Goal: Task Accomplishment & Management: Complete application form

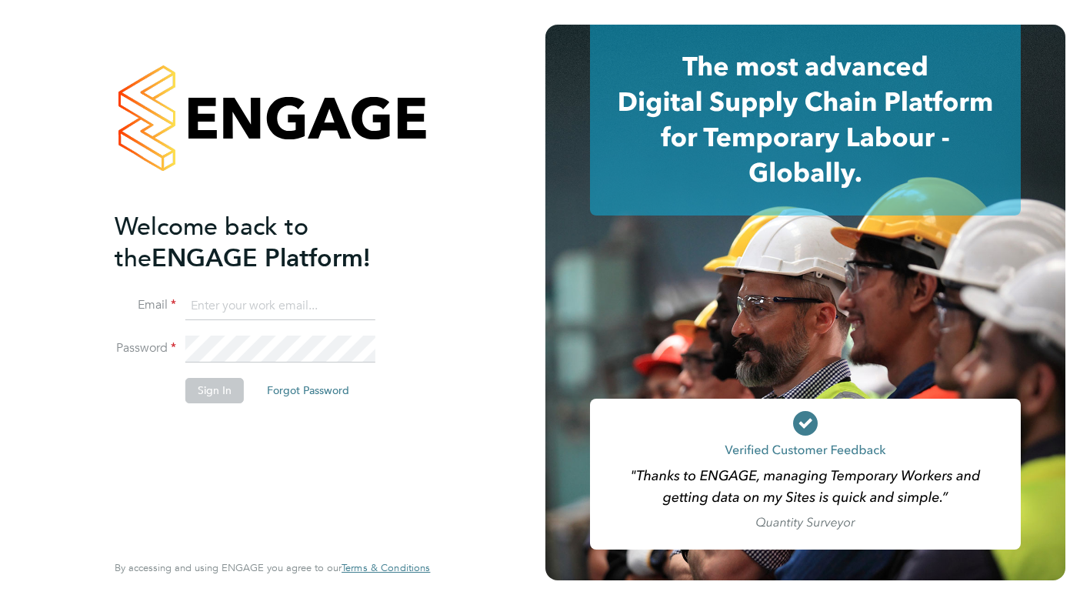
type input "stuartkirkham@mac.com"
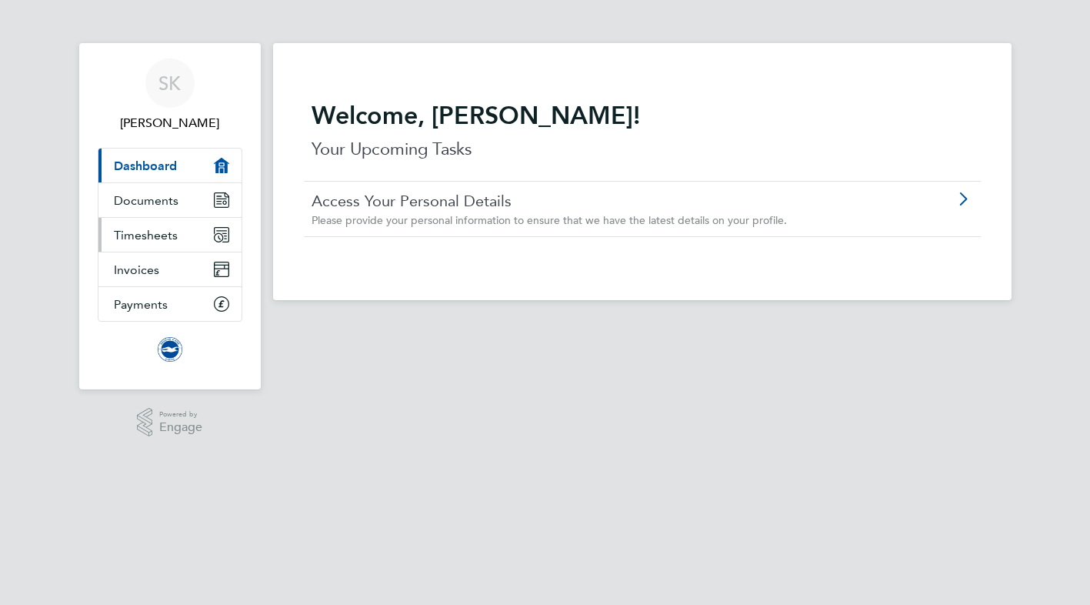
click at [140, 233] on span "Timesheets" at bounding box center [146, 235] width 64 height 15
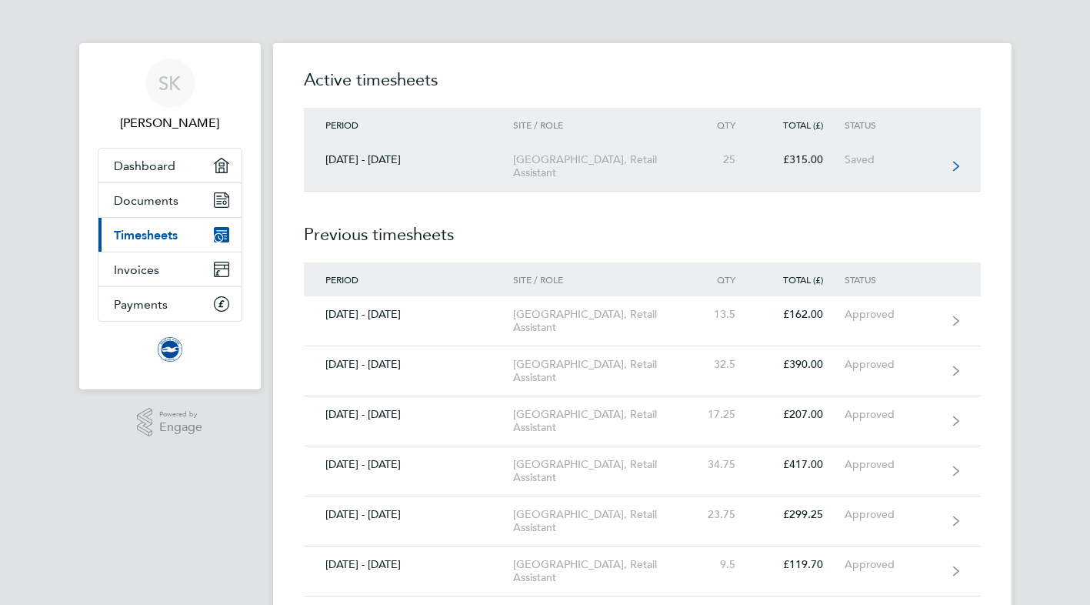
click at [600, 177] on div "[GEOGRAPHIC_DATA], Retail Assistant" at bounding box center [601, 166] width 176 height 26
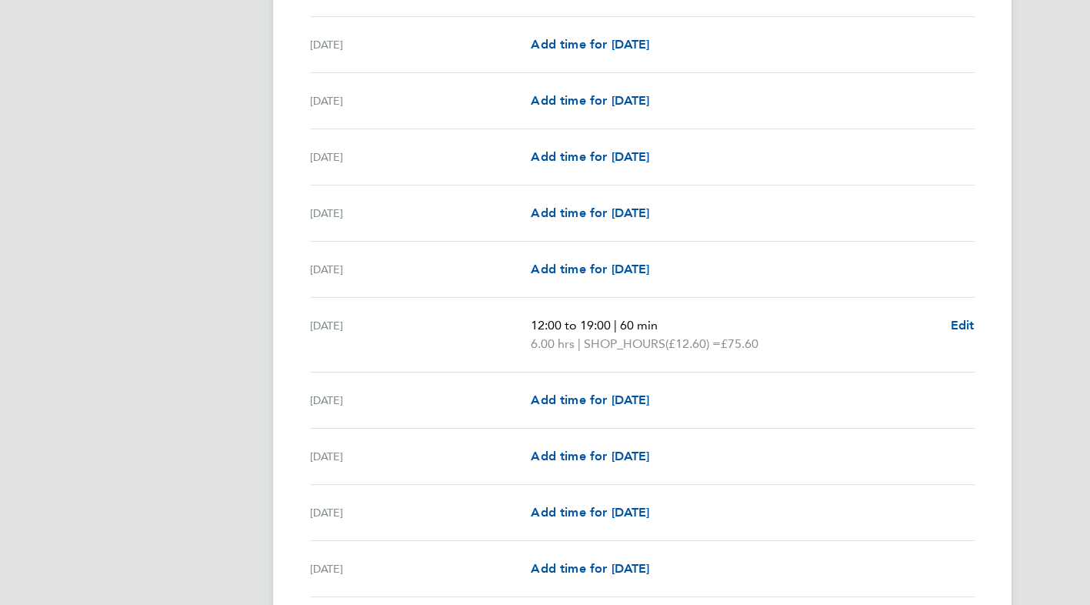
scroll to position [1792, 0]
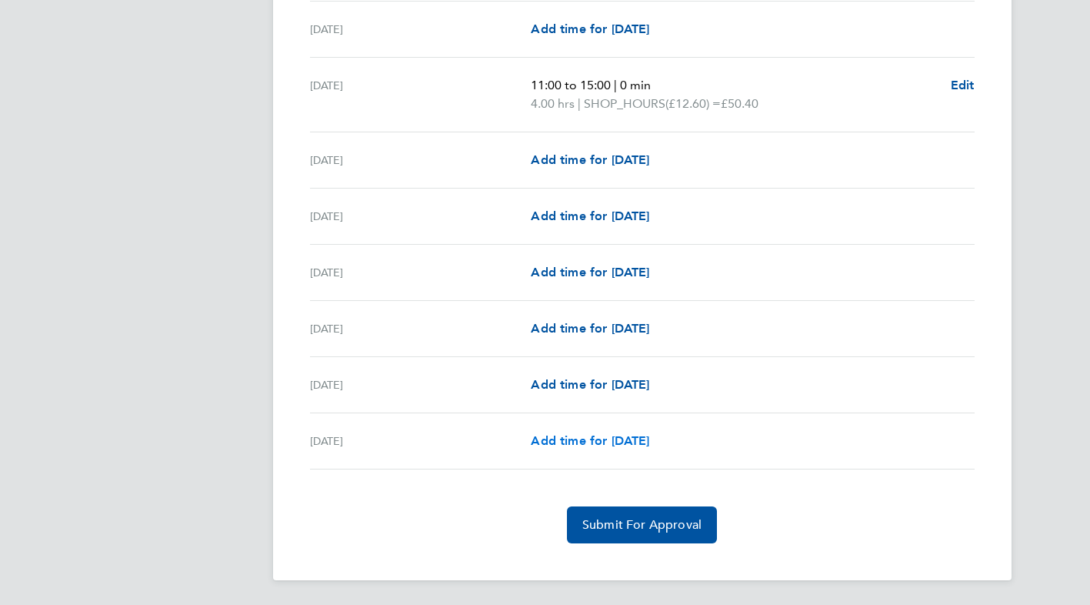
click at [590, 439] on span "Add time for [DATE]" at bounding box center [590, 440] width 118 height 15
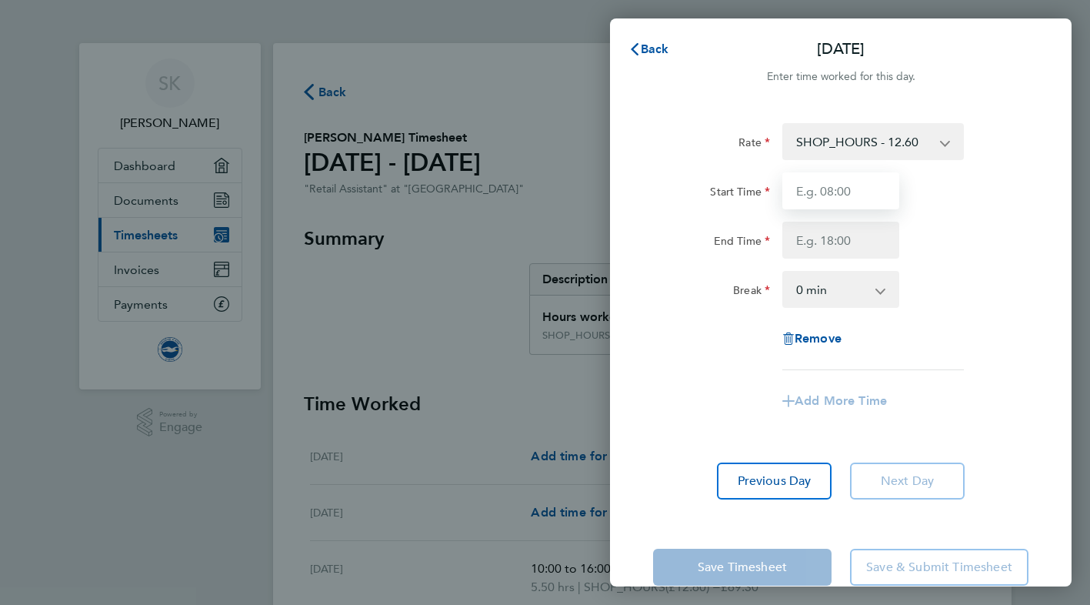
click at [813, 198] on input "Start Time" at bounding box center [840, 190] width 117 height 37
type input "10:30"
click at [838, 244] on input "End Time" at bounding box center [840, 240] width 117 height 37
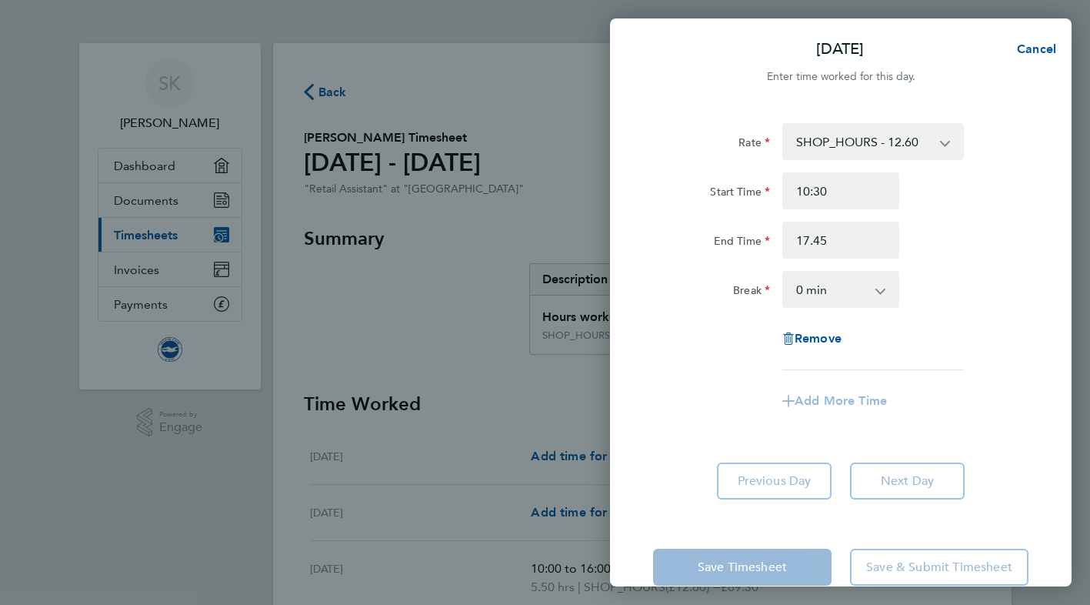
type input "17:45"
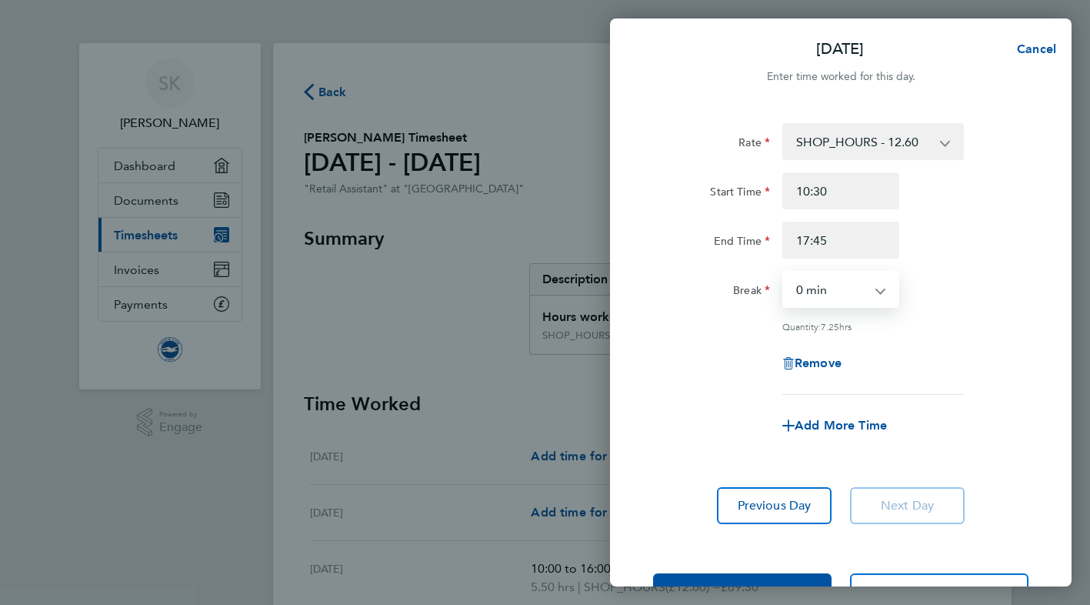
select select "60"
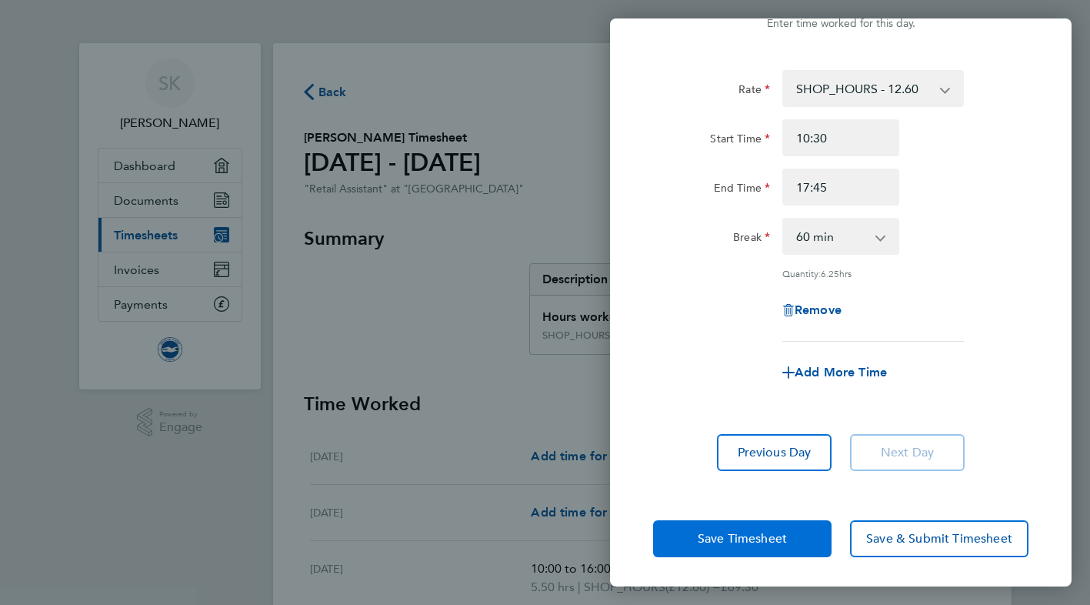
click at [721, 535] on span "Save Timesheet" at bounding box center [742, 538] width 89 height 15
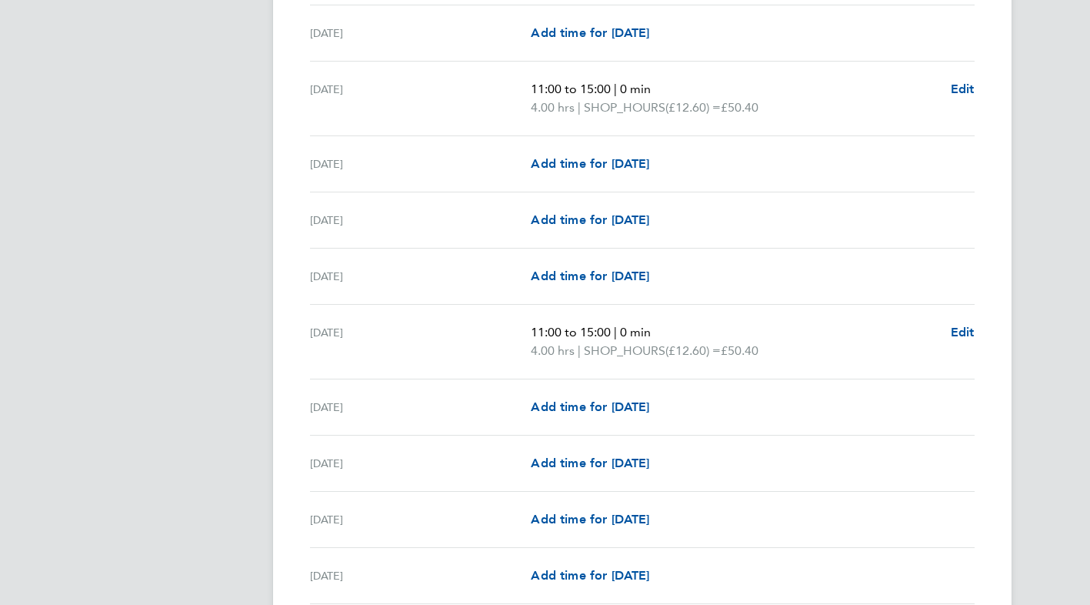
scroll to position [1811, 0]
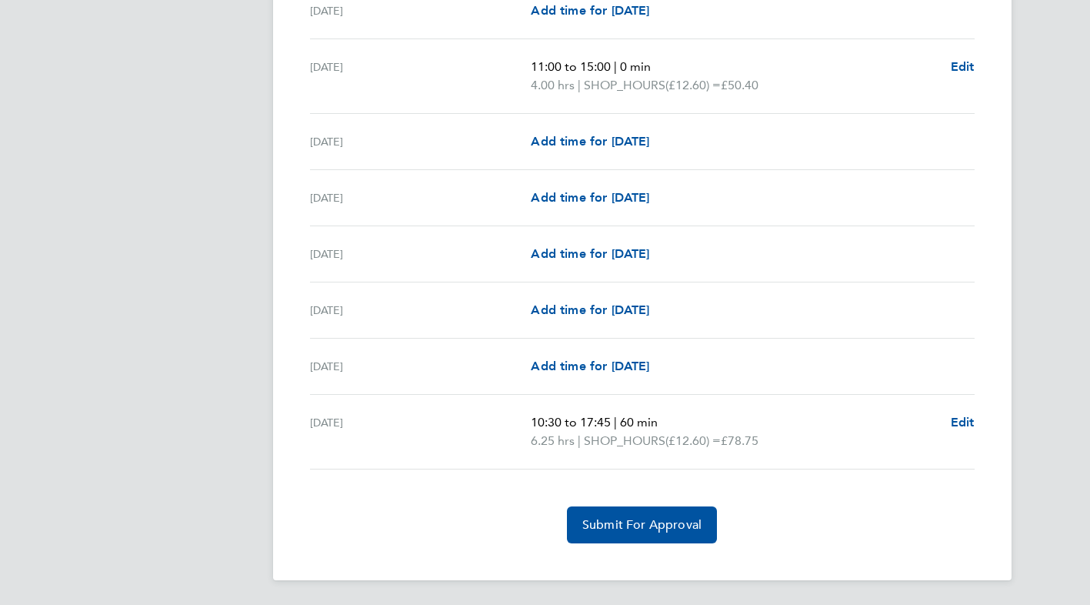
click at [624, 528] on span "Submit For Approval" at bounding box center [641, 524] width 119 height 15
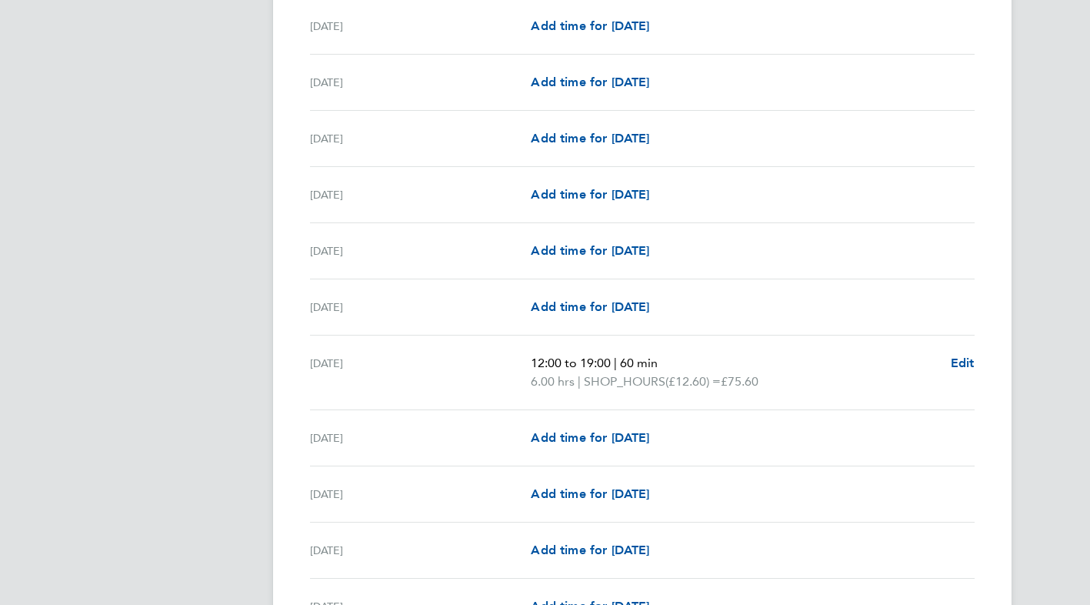
scroll to position [0, 0]
